Goal: Browse casually

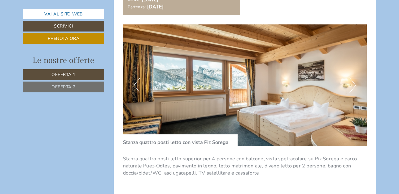
scroll to position [463, 0]
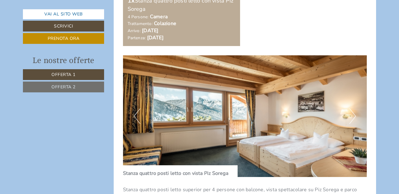
click at [349, 115] on img at bounding box center [245, 116] width 244 height 122
click at [352, 115] on button "Next" at bounding box center [352, 116] width 7 height 15
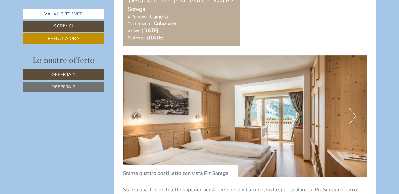
click at [352, 115] on button "Next" at bounding box center [352, 116] width 7 height 15
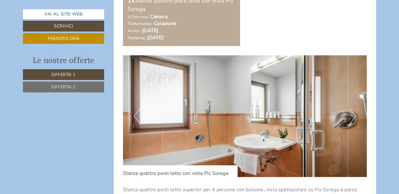
click at [352, 115] on button "Next" at bounding box center [352, 116] width 7 height 15
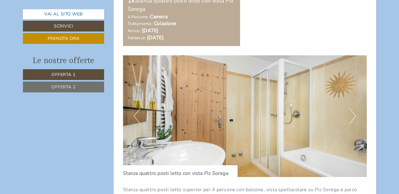
click at [352, 115] on button "Next" at bounding box center [352, 116] width 7 height 15
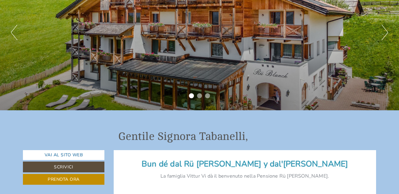
scroll to position [30, 0]
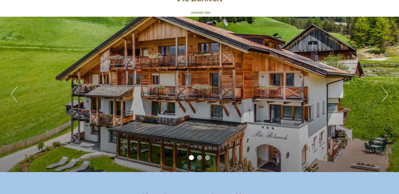
click at [389, 91] on div "Previous Next 1 2 3" at bounding box center [199, 95] width 399 height 156
click at [384, 93] on button "Next" at bounding box center [384, 94] width 7 height 15
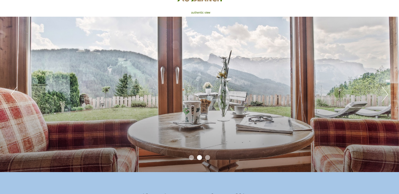
click at [384, 93] on button "Next" at bounding box center [384, 94] width 7 height 15
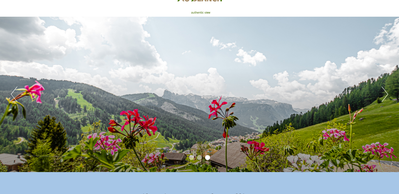
click at [384, 93] on button "Next" at bounding box center [384, 94] width 7 height 15
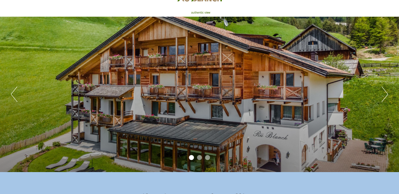
click at [384, 93] on button "Next" at bounding box center [384, 94] width 7 height 15
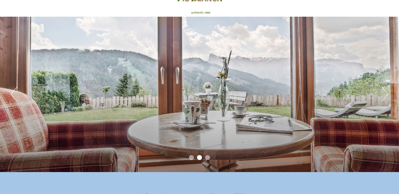
click at [384, 93] on button "Next" at bounding box center [384, 94] width 7 height 15
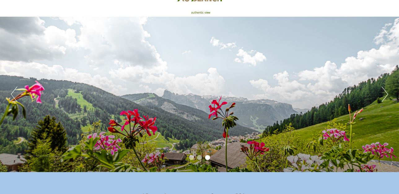
click at [384, 93] on button "Next" at bounding box center [384, 94] width 7 height 15
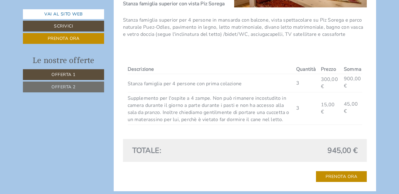
scroll to position [898, 0]
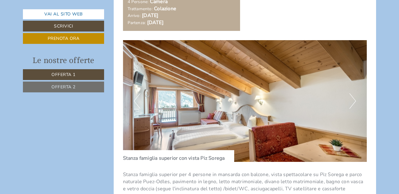
click at [355, 101] on button "Next" at bounding box center [352, 100] width 7 height 15
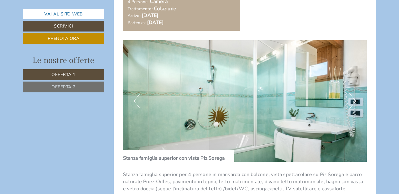
click at [355, 101] on button "Next" at bounding box center [352, 100] width 7 height 15
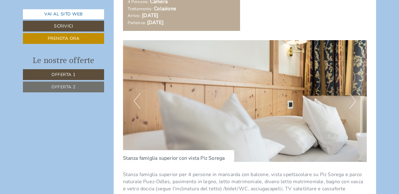
click at [355, 101] on button "Next" at bounding box center [352, 100] width 7 height 15
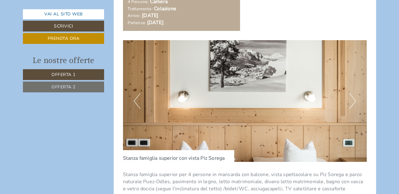
click at [355, 101] on button "Next" at bounding box center [352, 100] width 7 height 15
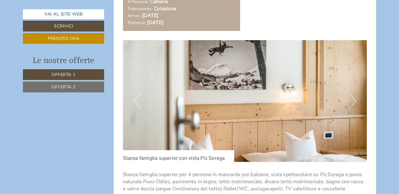
click at [355, 101] on button "Next" at bounding box center [352, 100] width 7 height 15
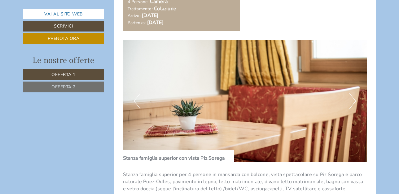
click at [355, 101] on button "Next" at bounding box center [352, 100] width 7 height 15
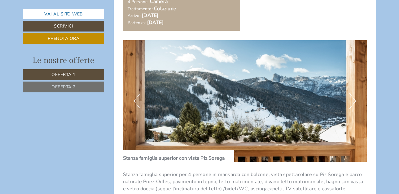
click at [351, 102] on button "Next" at bounding box center [352, 100] width 7 height 15
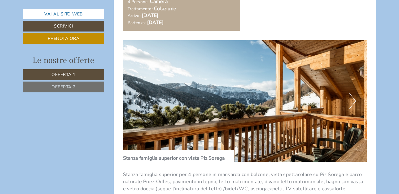
click at [352, 101] on button "Next" at bounding box center [352, 100] width 7 height 15
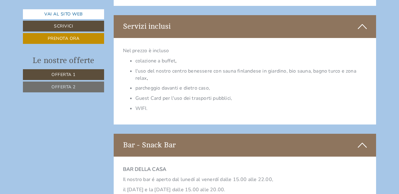
scroll to position [1331, 0]
